Goal: Information Seeking & Learning: Understand process/instructions

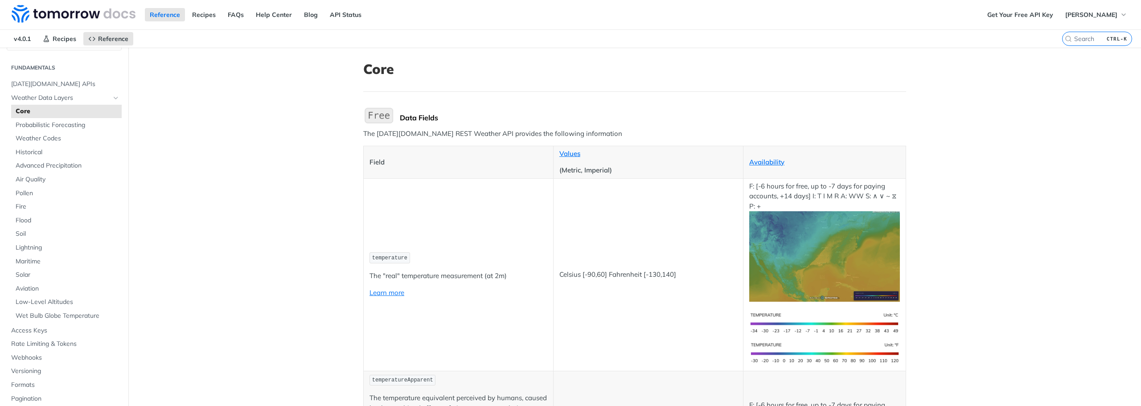
scroll to position [21, 0]
click at [83, 169] on span "Advanced Precipitation" at bounding box center [68, 164] width 104 height 9
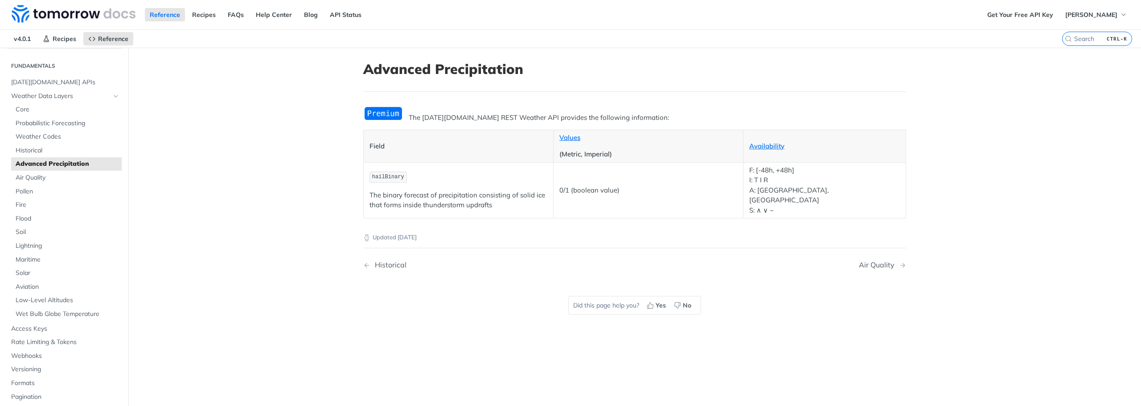
click at [1089, 34] on label "CTRL-K" at bounding box center [1097, 39] width 70 height 14
click at [1089, 35] on input "CTRL-K" at bounding box center [1086, 39] width 91 height 8
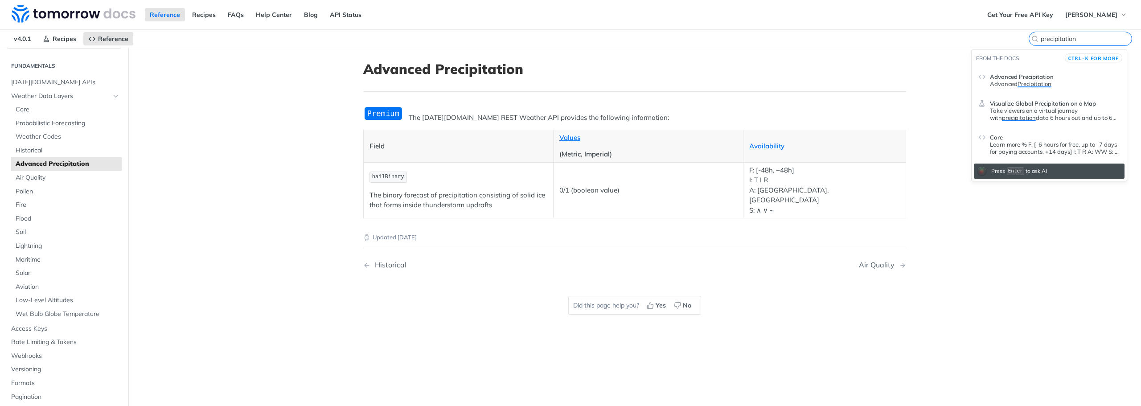
type input "precipitation"
click at [1075, 81] on p "Advanced Precipitation" at bounding box center [1055, 83] width 130 height 7
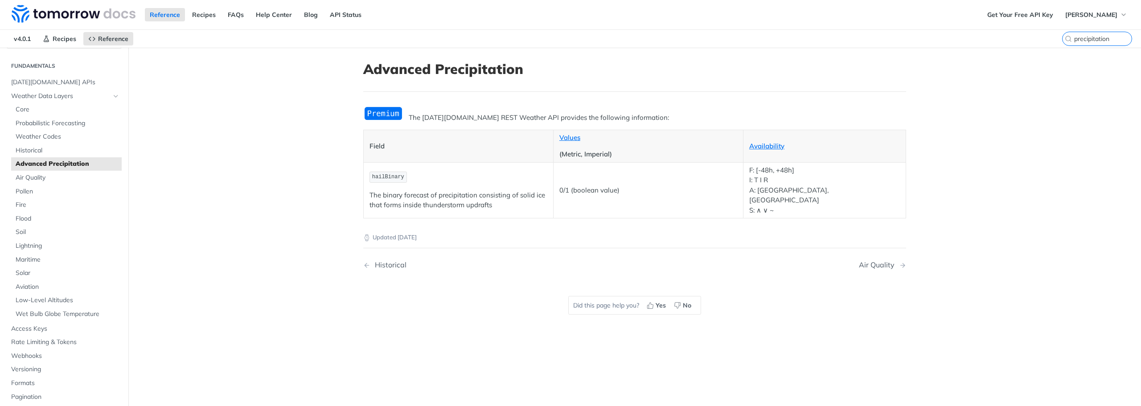
click at [460, 117] on p "The [DATE][DOMAIN_NAME] REST Weather API provides the following information:" at bounding box center [634, 118] width 543 height 10
click at [79, 105] on link "Core" at bounding box center [66, 109] width 111 height 13
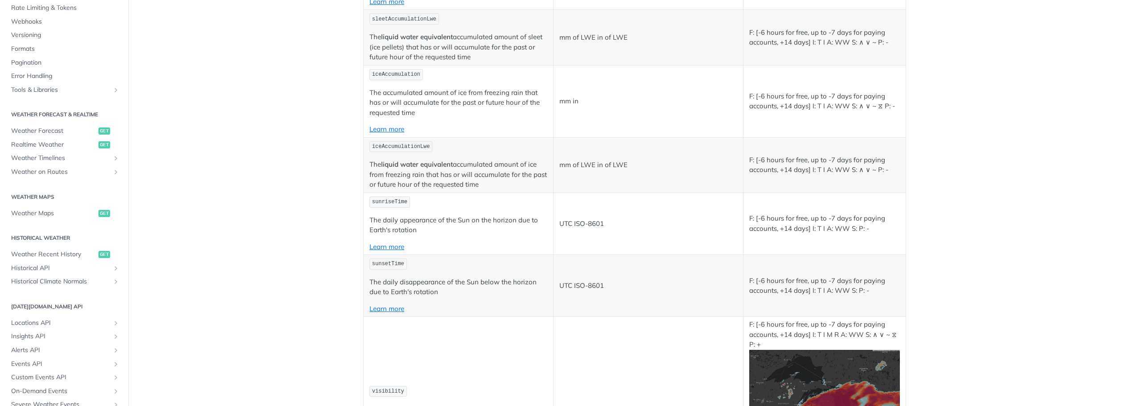
scroll to position [309, 0]
click at [64, 148] on span "Realtime Weather" at bounding box center [53, 144] width 85 height 9
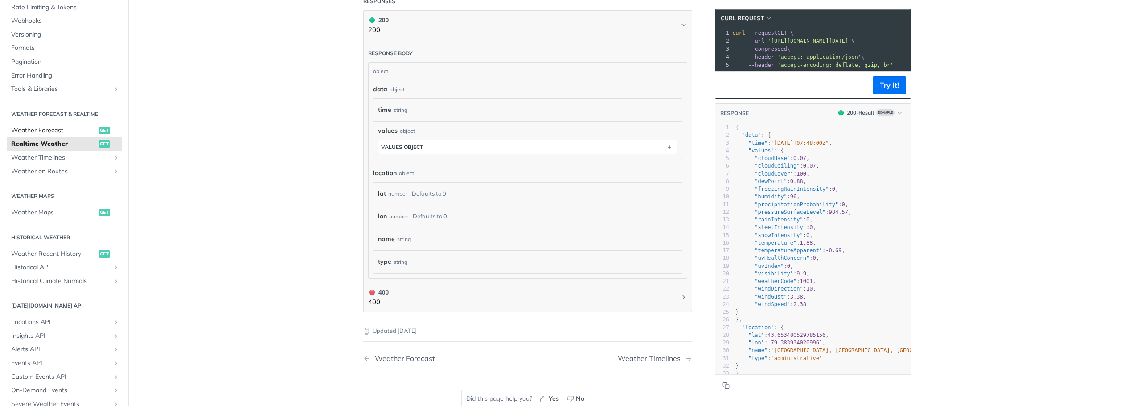
click at [69, 131] on span "Weather Forecast" at bounding box center [53, 130] width 85 height 9
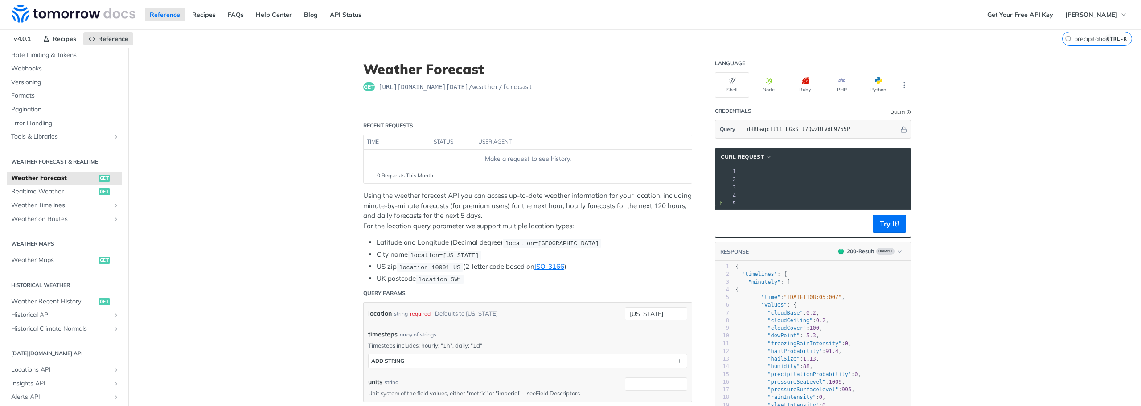
drag, startPoint x: 735, startPoint y: 179, endPoint x: 896, endPoint y: 179, distance: 160.9
click at [688, 179] on span "'[URL][DOMAIN_NAME][DATE]'" at bounding box center [646, 180] width 84 height 6
copy span "[URL][DOMAIN_NAME][DATE]"
click at [814, 185] on pre "--compressed \" at bounding box center [855, 188] width 350 height 8
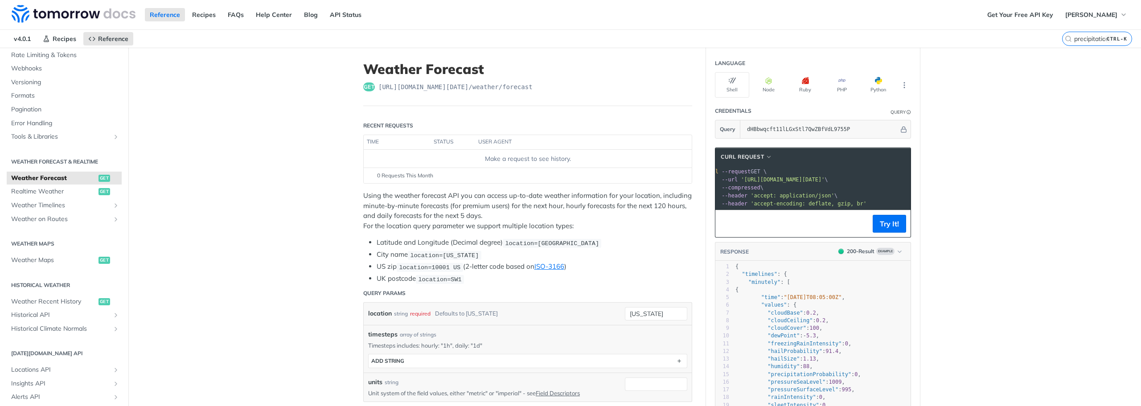
scroll to position [0, 0]
click at [847, 79] on button "PHP" at bounding box center [842, 84] width 34 height 25
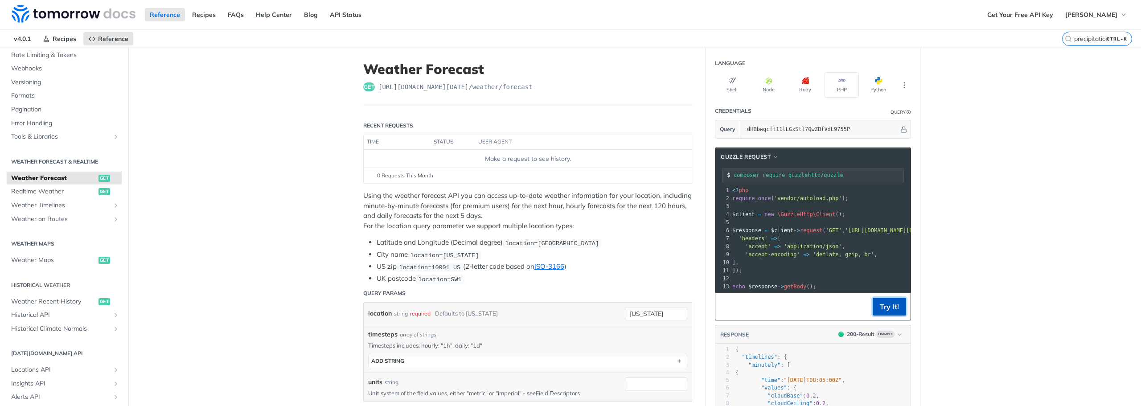
click at [884, 311] on button "Try It!" at bounding box center [889, 307] width 33 height 18
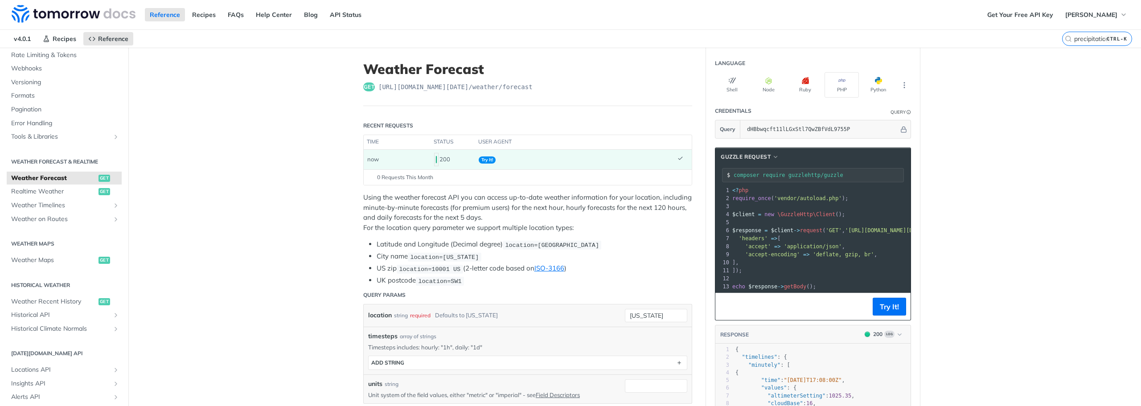
click at [514, 157] on td "Try It!" at bounding box center [574, 160] width 199 height 20
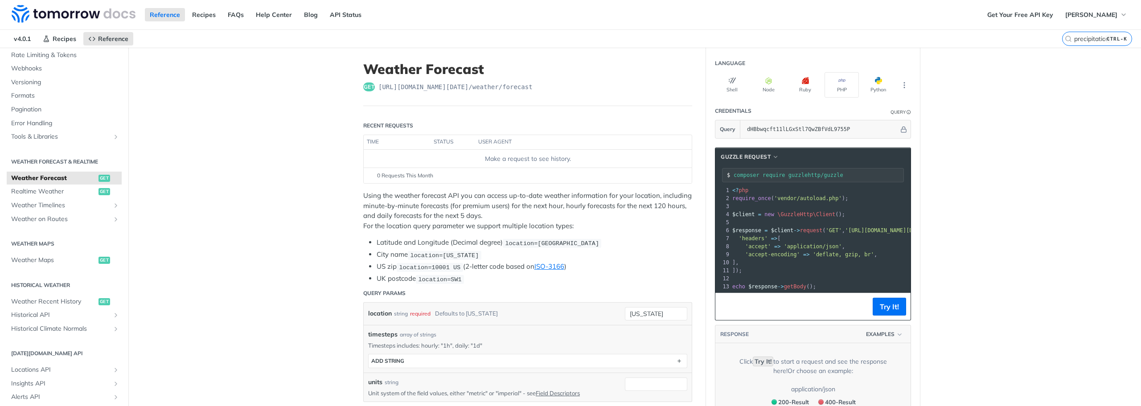
scroll to position [193, 0]
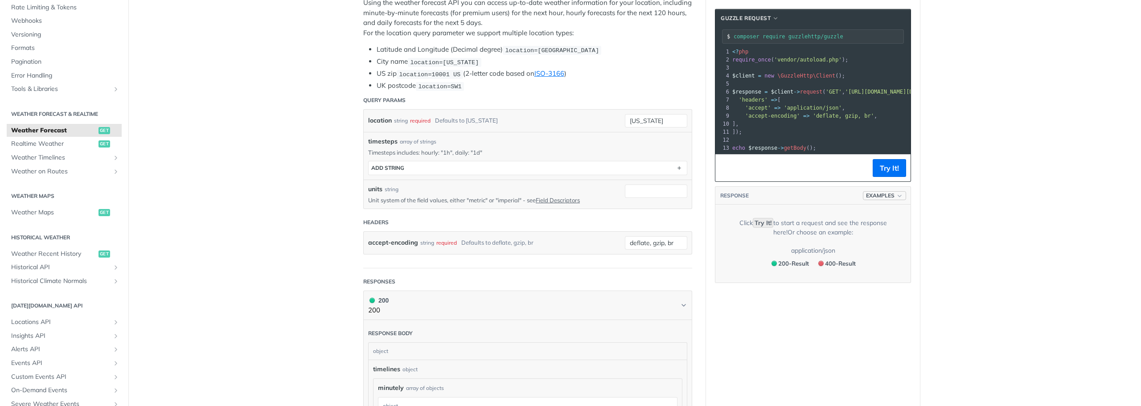
click at [892, 200] on button "Examples" at bounding box center [884, 195] width 43 height 9
click at [891, 200] on span "Examples" at bounding box center [880, 196] width 29 height 8
click at [870, 232] on div "200 - Result" at bounding box center [857, 236] width 90 height 10
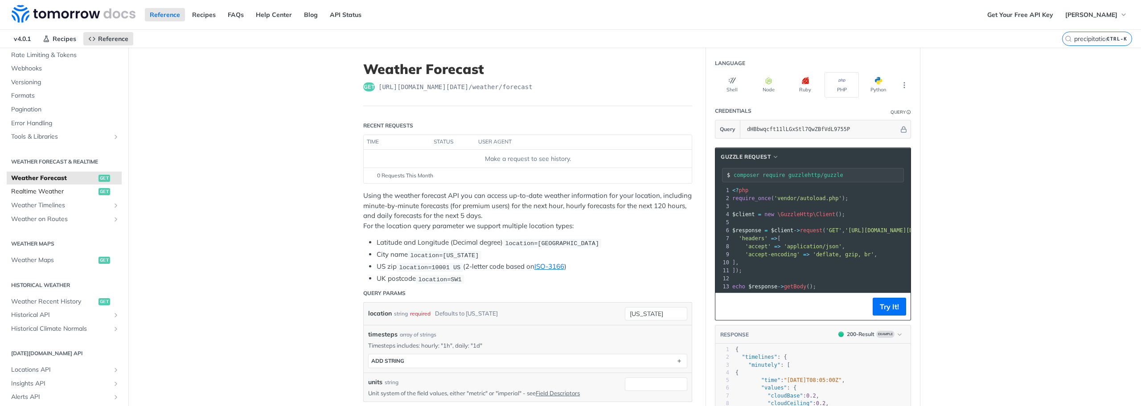
click at [66, 193] on span "Realtime Weather" at bounding box center [53, 191] width 85 height 9
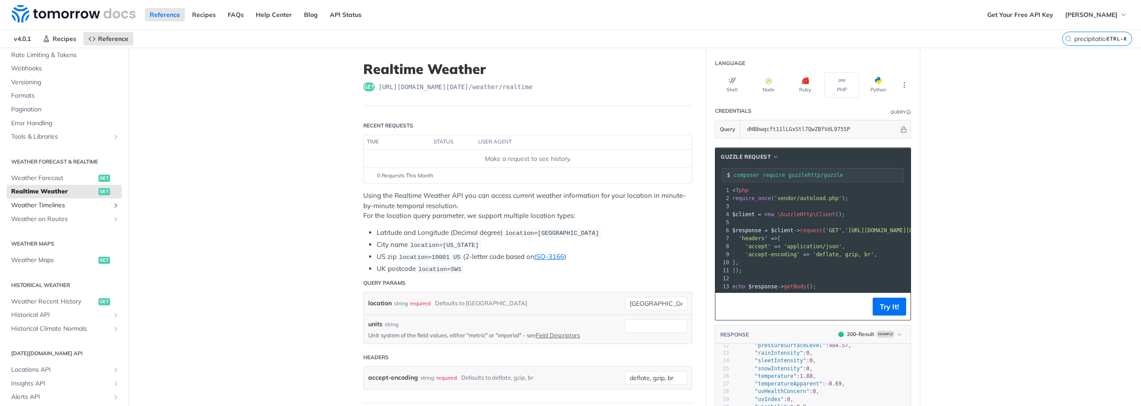
click at [77, 208] on span "Weather Timelines" at bounding box center [60, 205] width 99 height 9
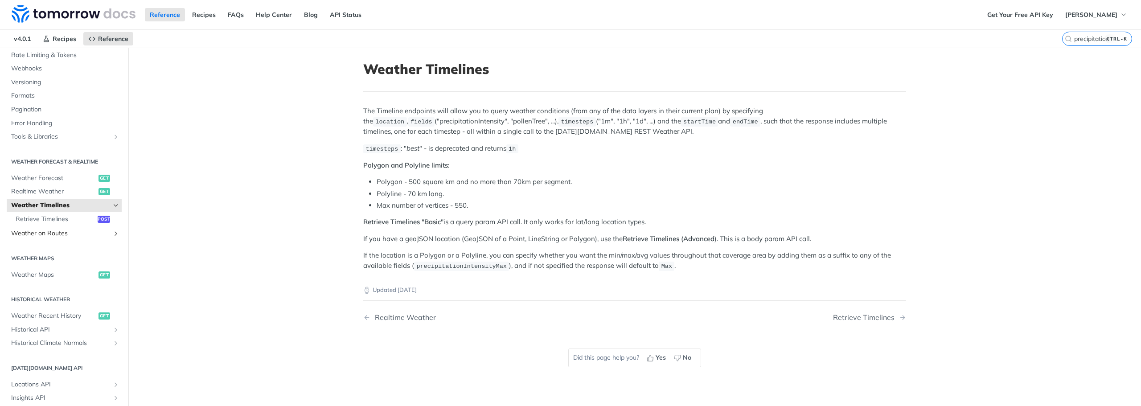
click at [69, 231] on span "Weather on Routes" at bounding box center [60, 233] width 99 height 9
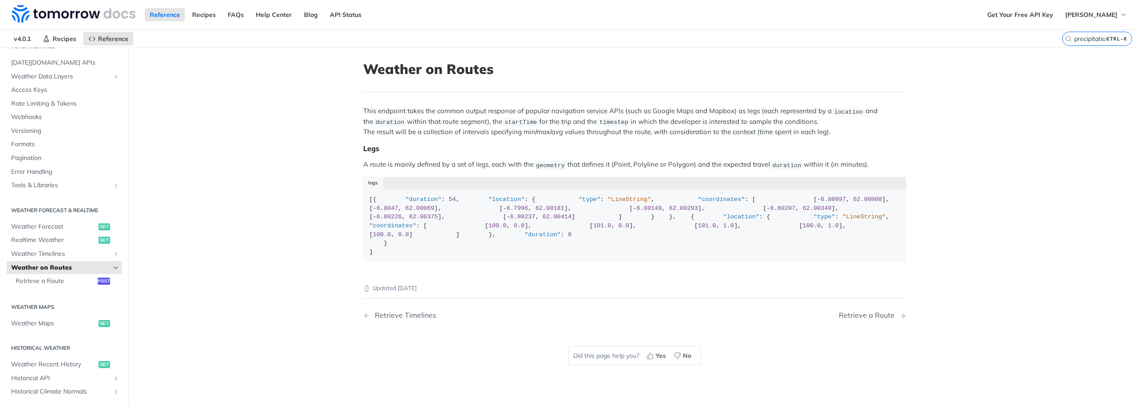
scroll to position [43, 0]
click at [65, 230] on link "Weather Forecast get" at bounding box center [64, 224] width 115 height 13
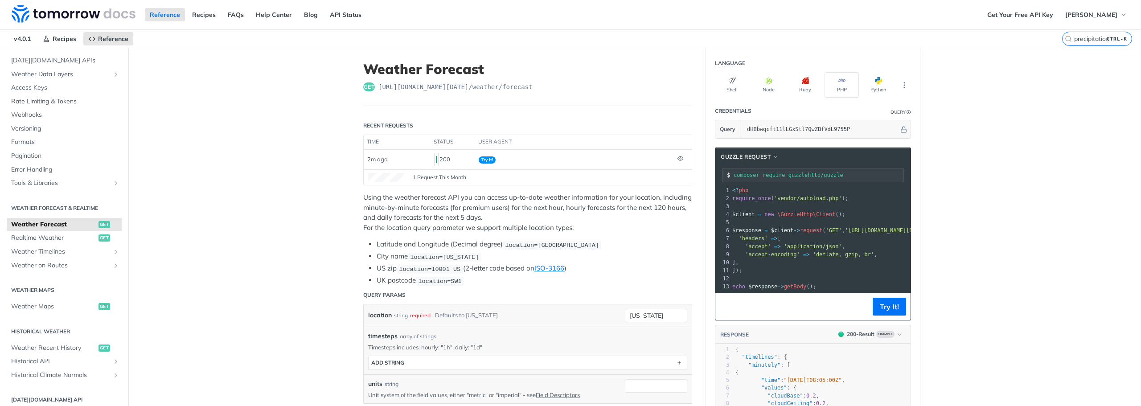
scroll to position [193, 0]
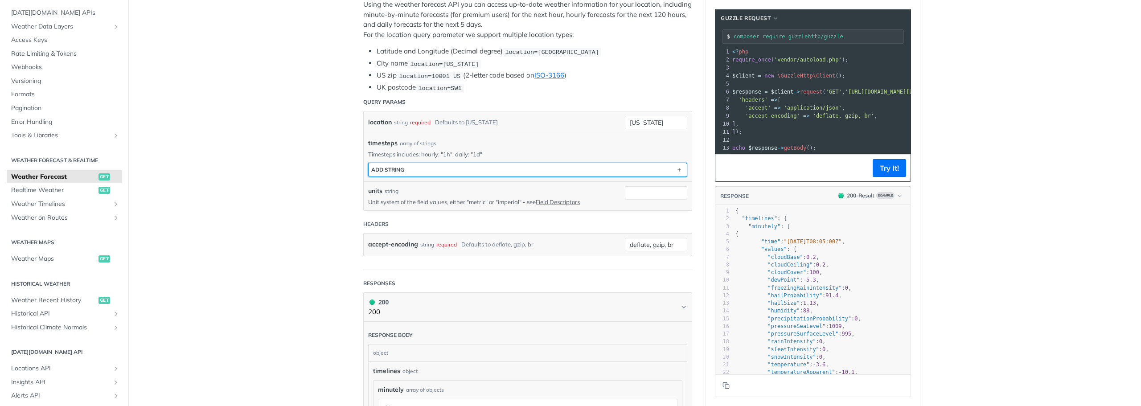
click at [592, 174] on button "ADD string" at bounding box center [528, 169] width 318 height 13
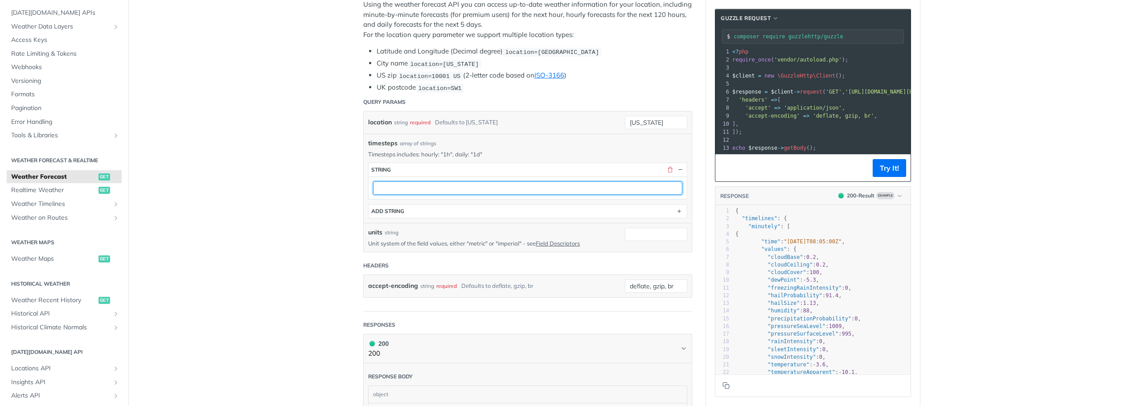
click at [583, 187] on input "text" at bounding box center [527, 187] width 309 height 13
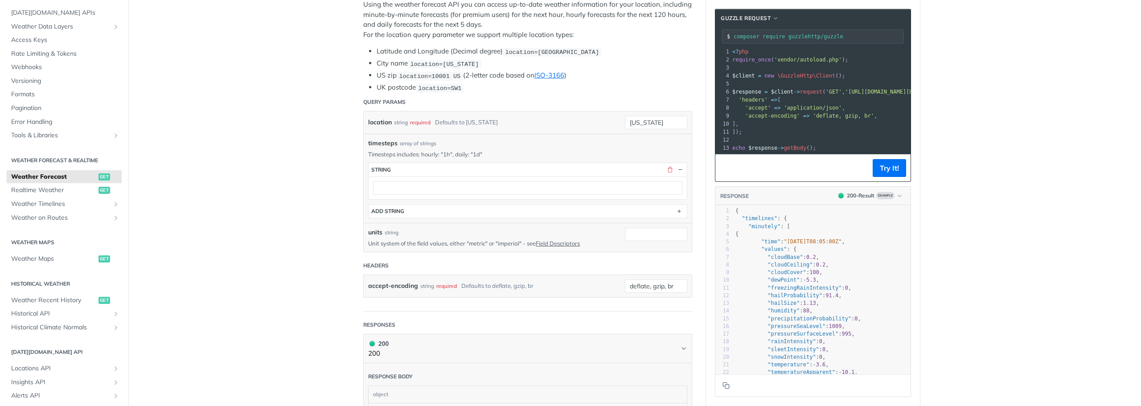
click at [617, 99] on header "Query Params" at bounding box center [527, 102] width 329 height 18
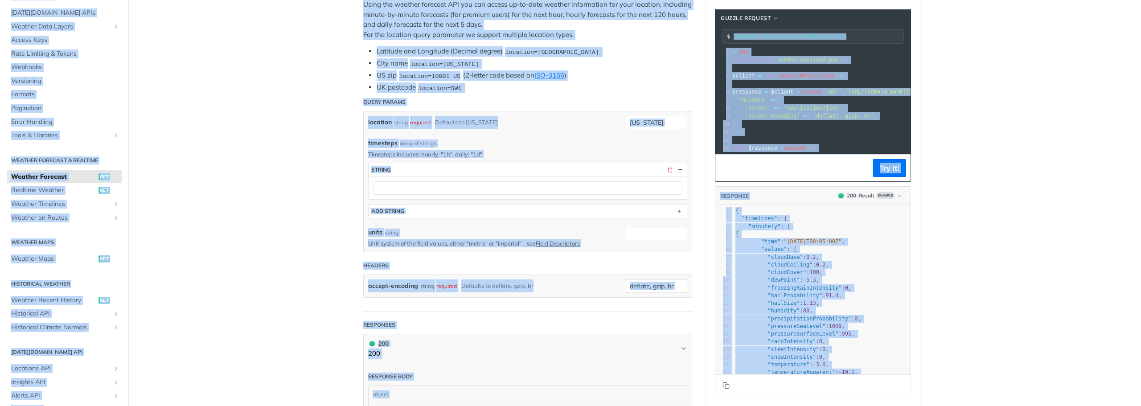
copy body "Lore ip Dolorsi Ametconse Adipisc ELIt Sedd Eiusmo Temp INC Utlabo Etdolor Magn…"
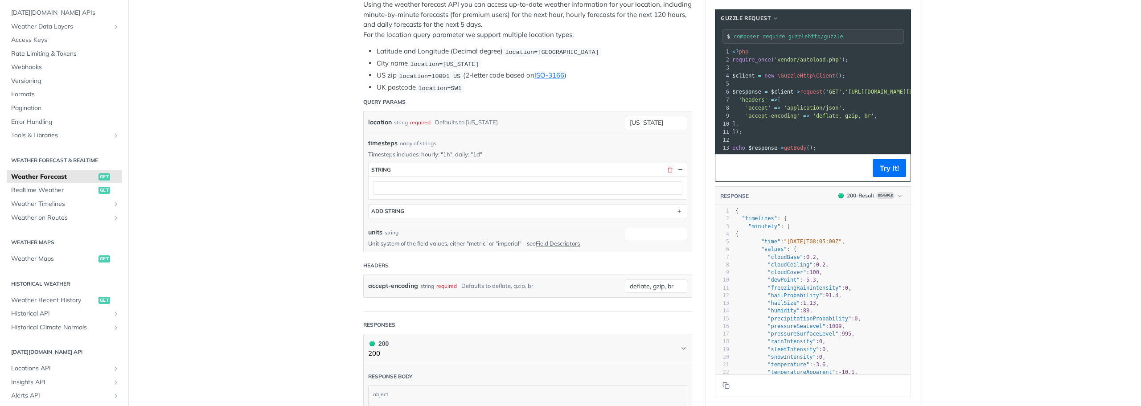
scroll to position [0, 0]
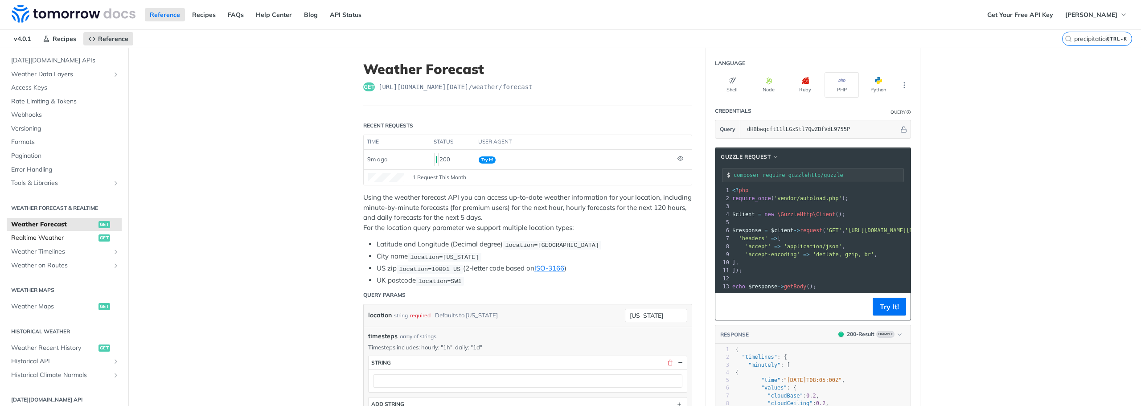
click at [63, 234] on span "Realtime Weather" at bounding box center [53, 238] width 85 height 9
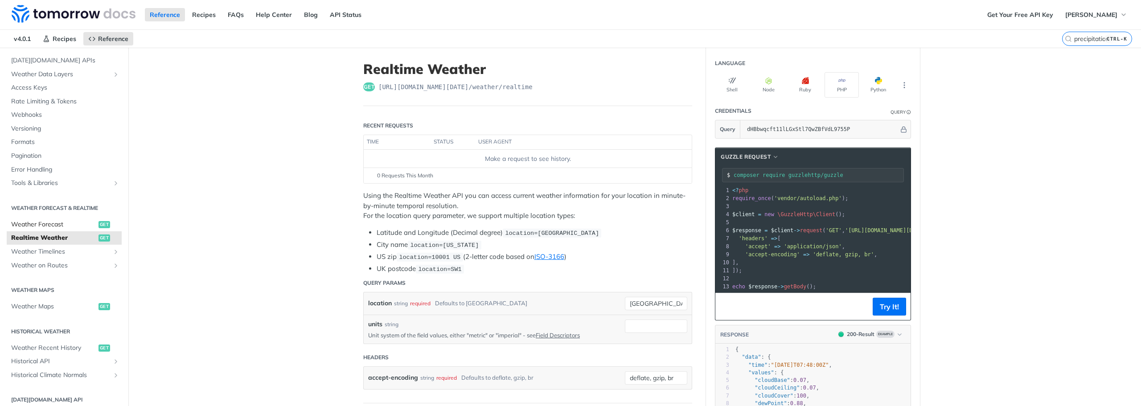
click at [59, 222] on span "Weather Forecast" at bounding box center [53, 224] width 85 height 9
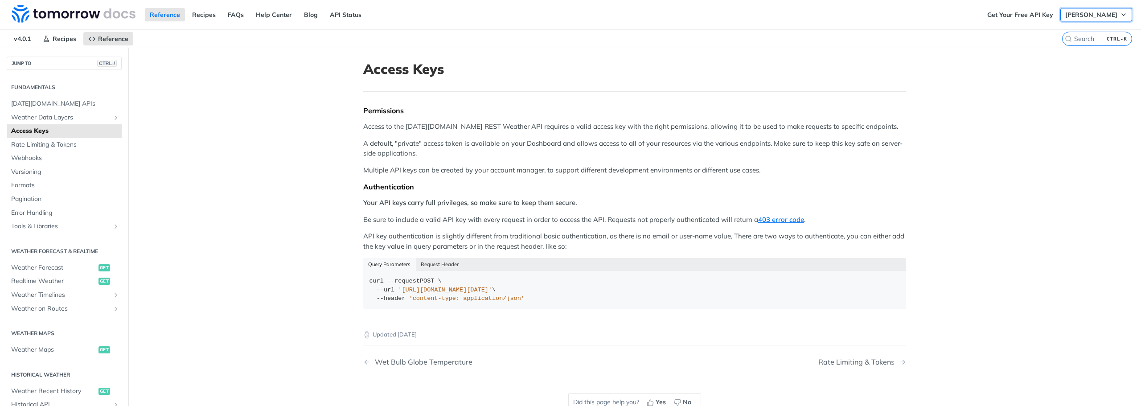
click at [1087, 16] on span "[PERSON_NAME]" at bounding box center [1092, 15] width 52 height 8
click at [1017, 16] on link "Get Your Free API Key" at bounding box center [1021, 14] width 76 height 13
